Goal: Find specific page/section: Find specific page/section

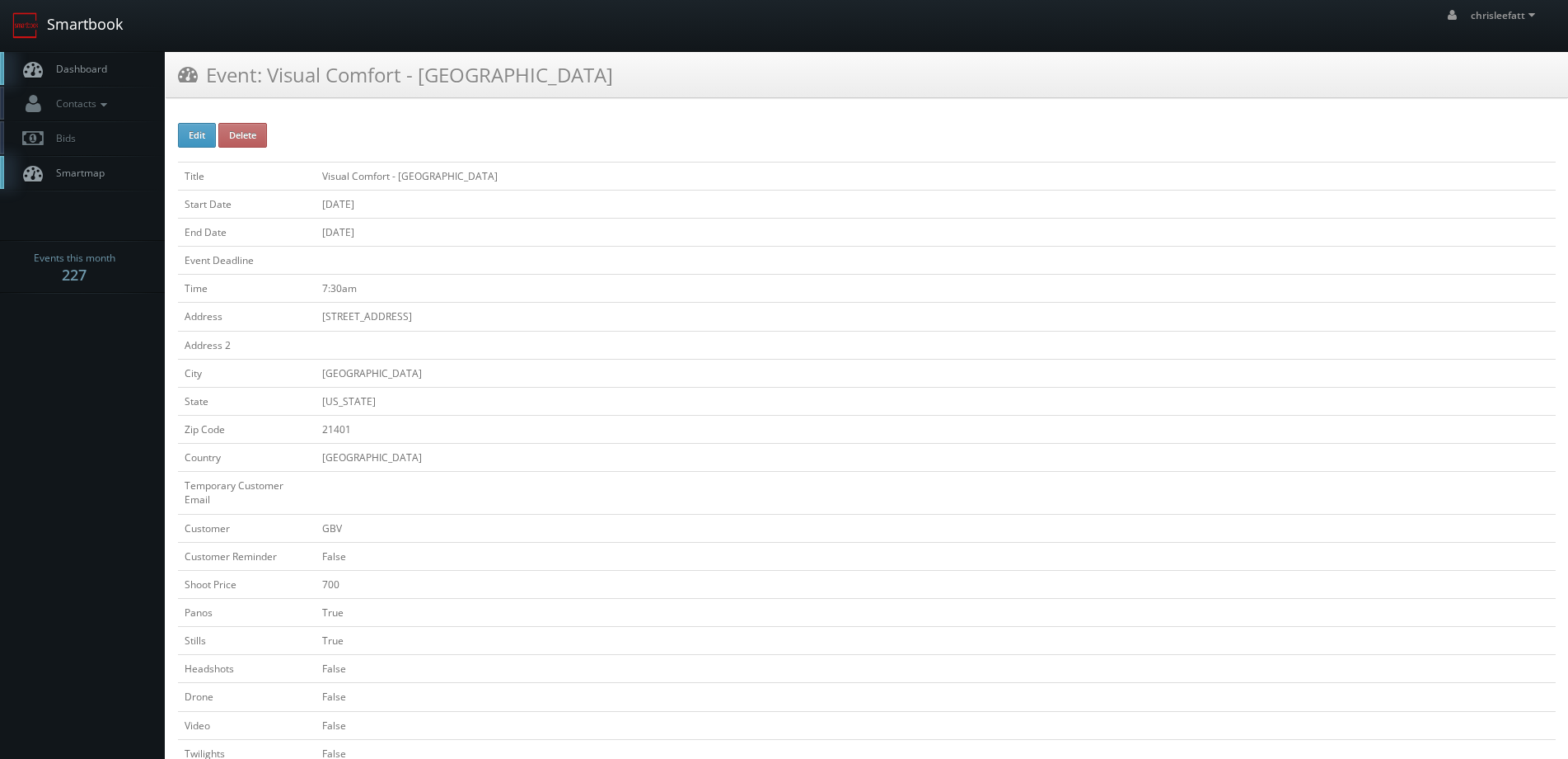
click at [48, 28] on link "Smartbook" at bounding box center [67, 25] width 135 height 51
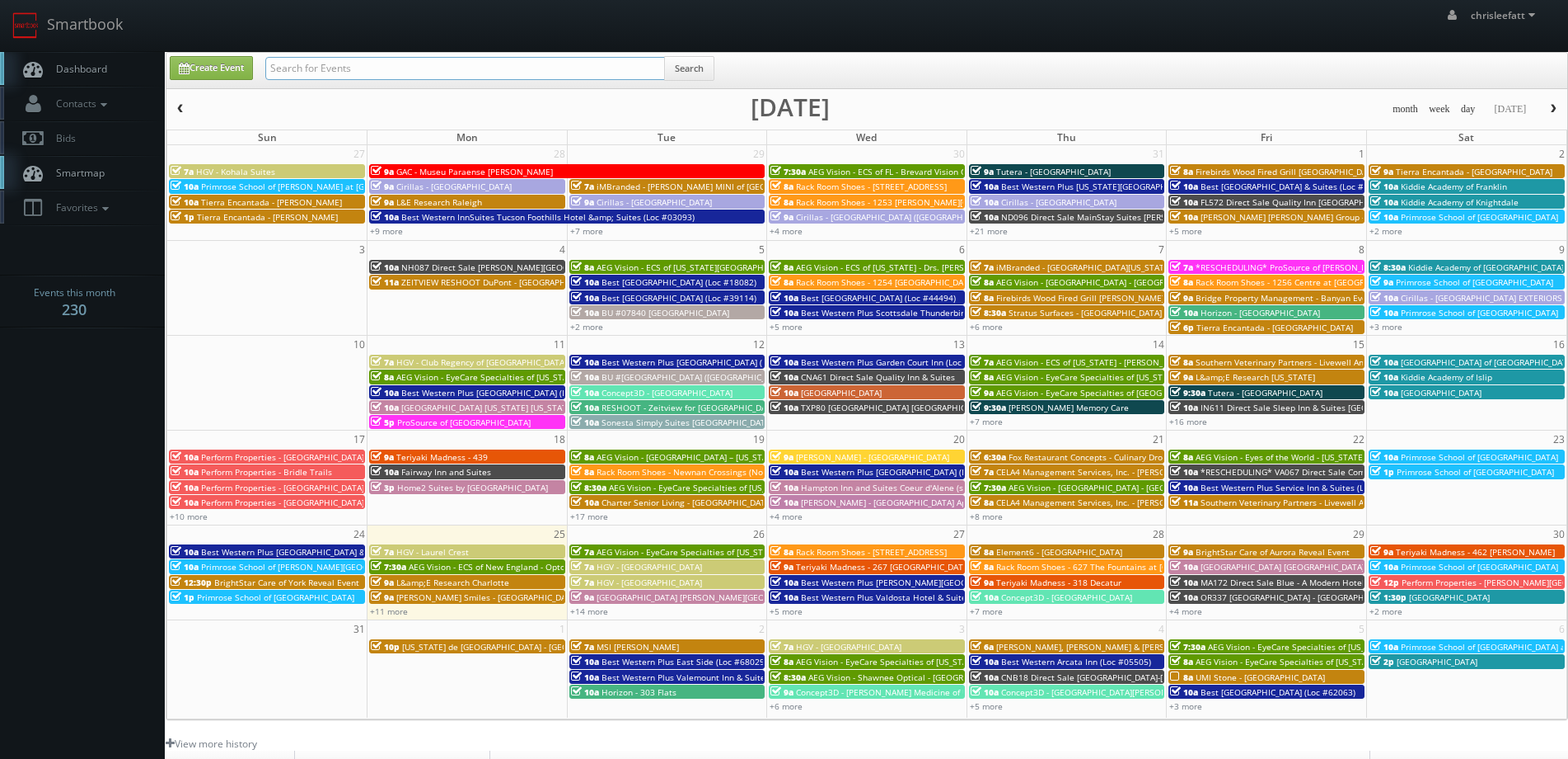
click at [398, 75] on input "text" at bounding box center [465, 68] width 399 height 23
type input "61037"
click at [712, 69] on button "Search" at bounding box center [689, 69] width 50 height 25
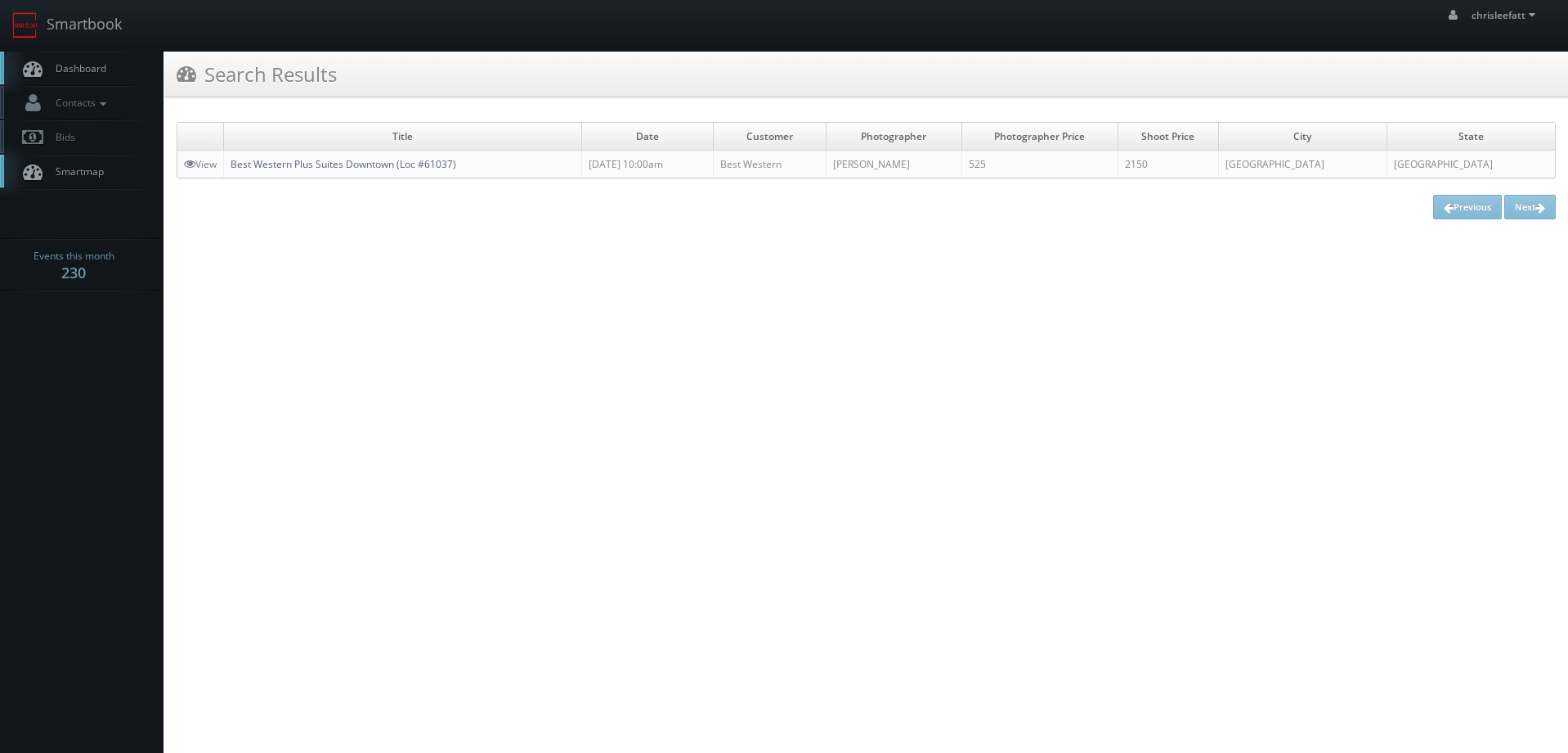
click at [400, 166] on link "Best Western Plus Suites Downtown (Loc #61037)" at bounding box center [343, 164] width 225 height 14
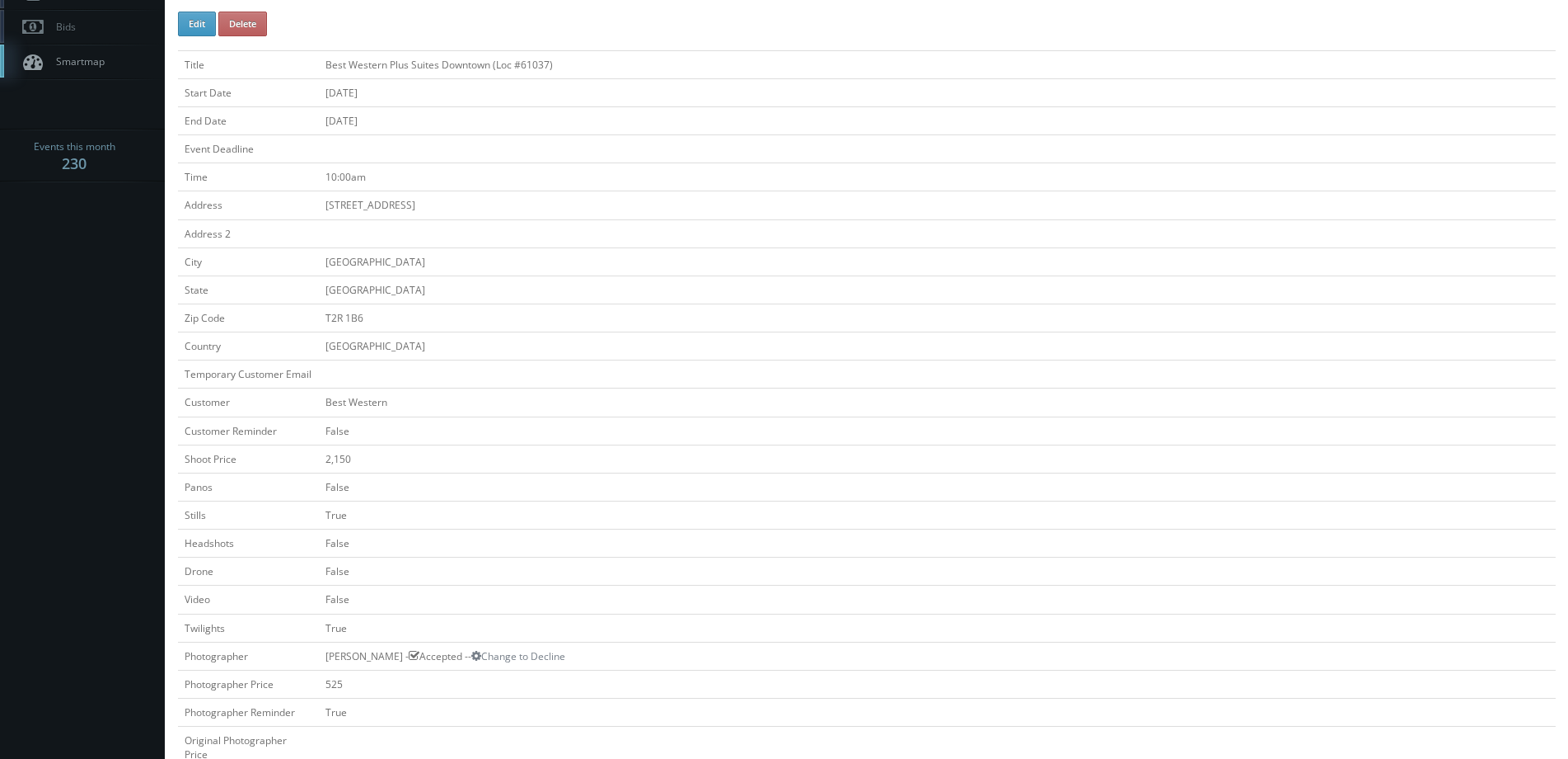
scroll to position [82, 0]
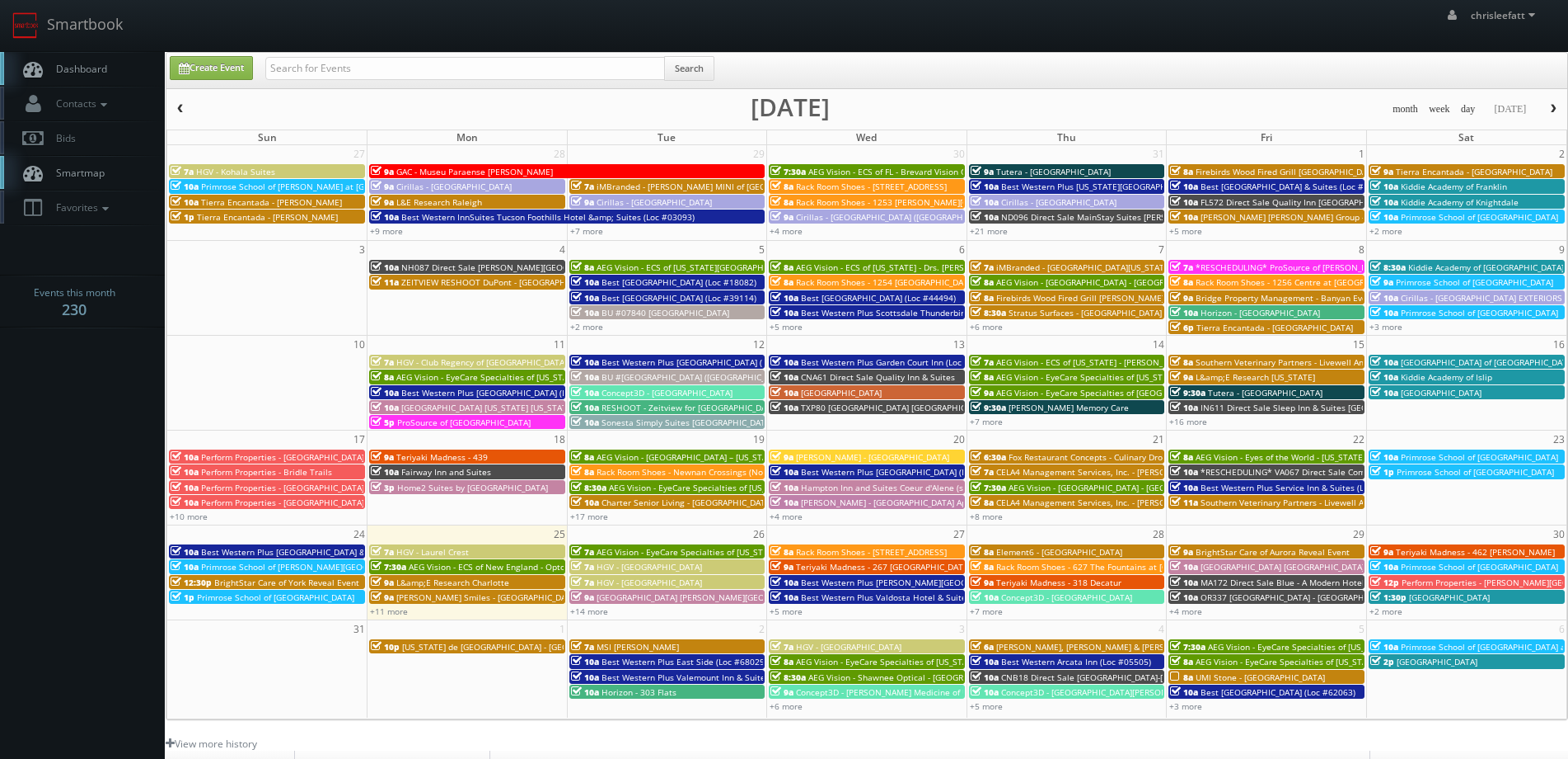
drag, startPoint x: 410, startPoint y: 80, endPoint x: 410, endPoint y: 68, distance: 12.0
click at [410, 74] on div "Search" at bounding box center [489, 73] width 449 height 33
click at [410, 68] on input "text" at bounding box center [465, 68] width 399 height 23
type input "l&e research tampa"
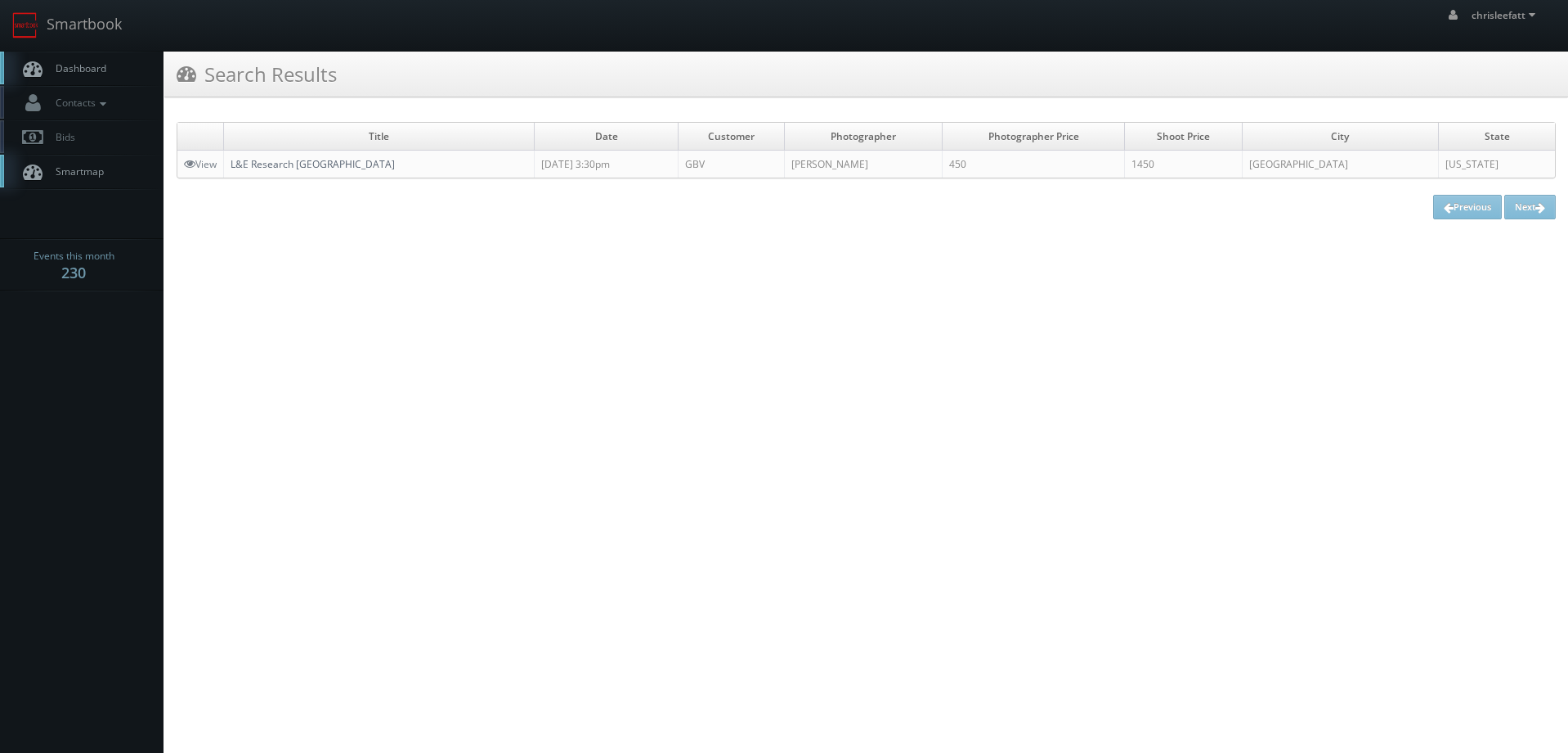
click at [306, 164] on link "L&E Research [GEOGRAPHIC_DATA]" at bounding box center [313, 164] width 164 height 14
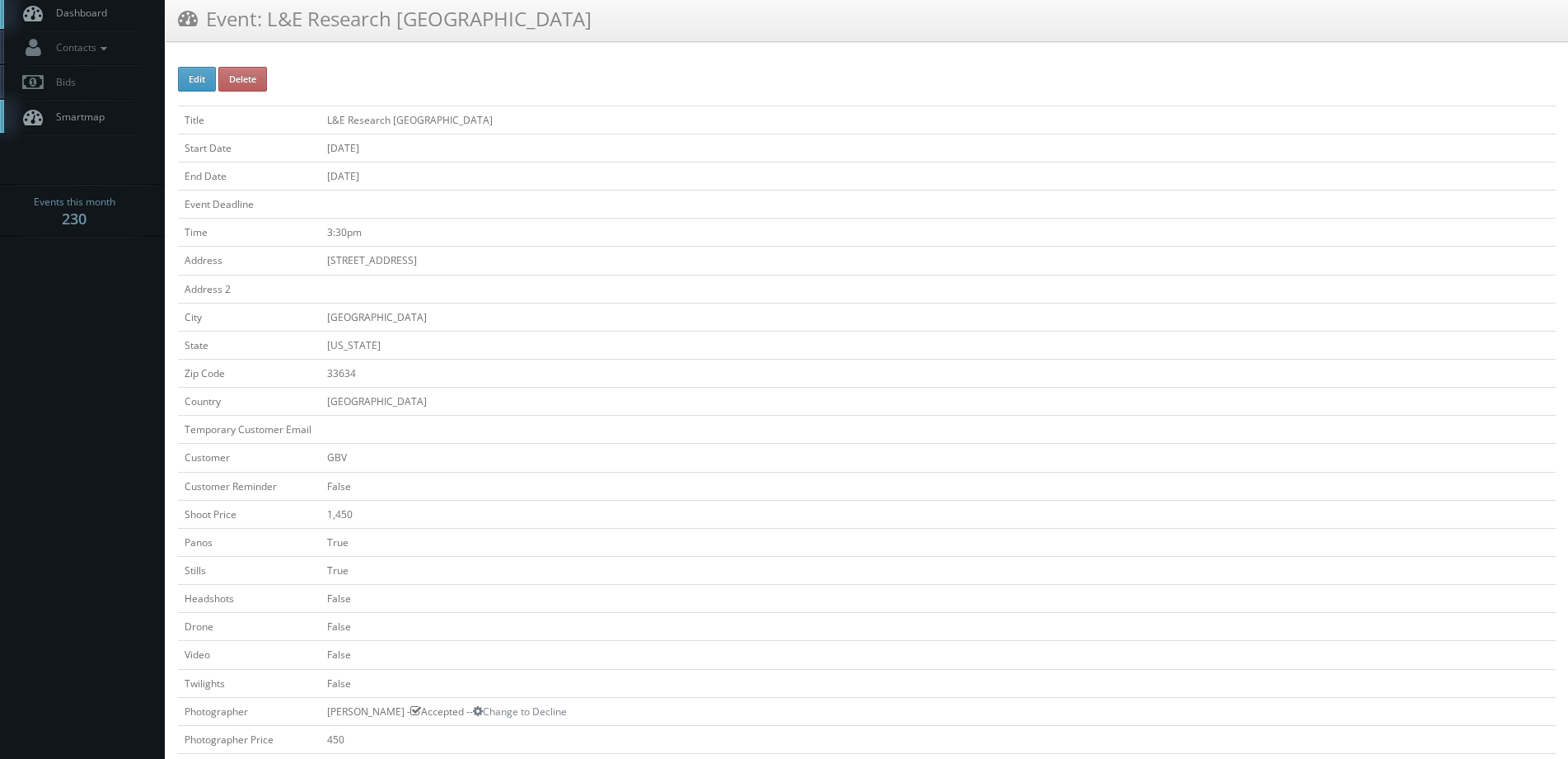
scroll to position [82, 0]
